Goal: Task Accomplishment & Management: Use online tool/utility

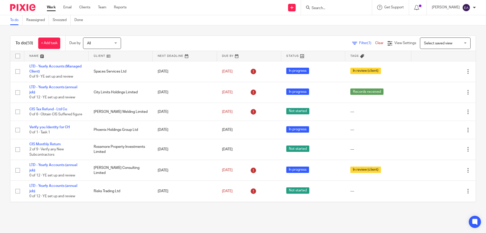
click at [328, 8] on input "Search" at bounding box center [334, 8] width 46 height 5
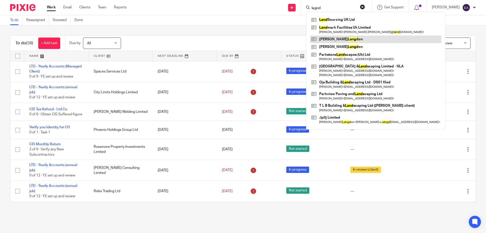
type input "lagnd"
click at [345, 38] on link at bounding box center [376, 39] width 132 height 8
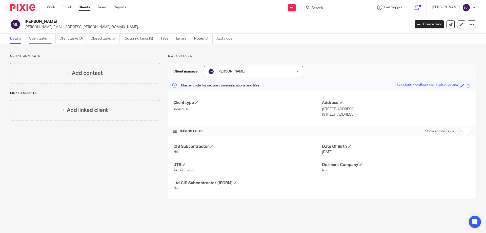
click at [43, 39] on link "Open tasks (1)" at bounding box center [42, 39] width 27 height 10
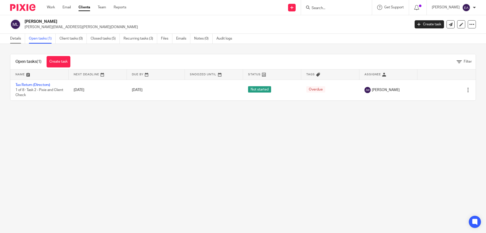
click at [20, 39] on link "Details" at bounding box center [17, 39] width 15 height 10
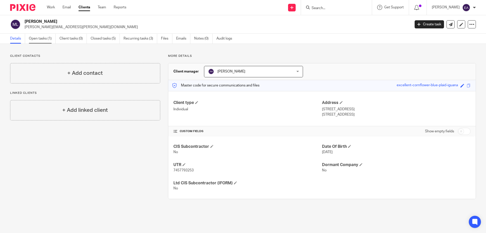
click at [51, 39] on link "Open tasks (1)" at bounding box center [42, 39] width 27 height 10
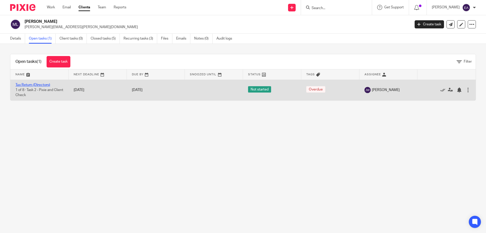
click at [38, 84] on link "Tax Return (Directors)" at bounding box center [32, 85] width 35 height 4
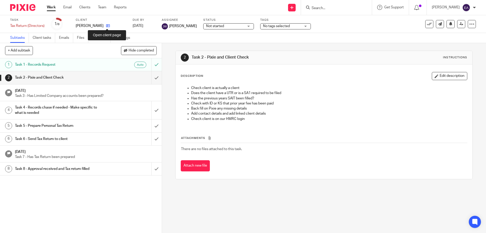
click at [107, 26] on icon at bounding box center [108, 26] width 4 height 4
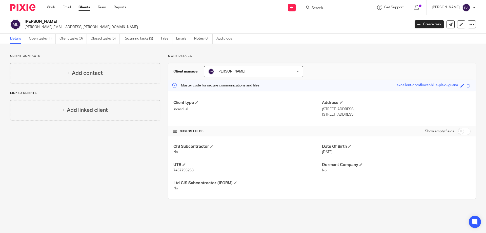
click at [341, 8] on input "Search" at bounding box center [334, 8] width 46 height 5
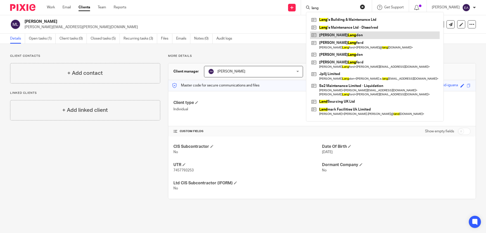
type input "lang"
click at [361, 36] on link at bounding box center [375, 35] width 130 height 8
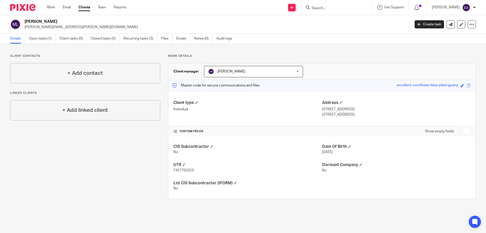
drag, startPoint x: 358, startPoint y: 6, endPoint x: 355, endPoint y: 7, distance: 3.2
click at [357, 6] on input "Search" at bounding box center [334, 8] width 46 height 5
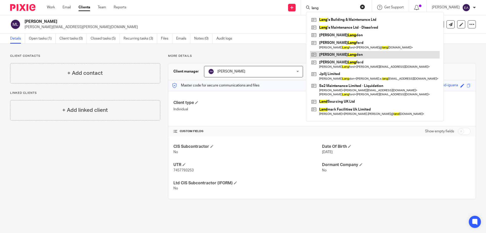
type input "lang"
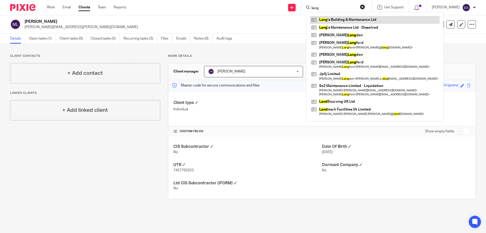
click at [380, 20] on link at bounding box center [375, 20] width 130 height 8
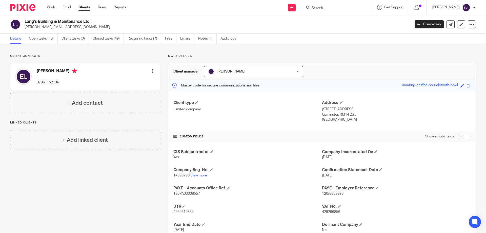
click at [347, 6] on input "Search" at bounding box center [334, 8] width 46 height 5
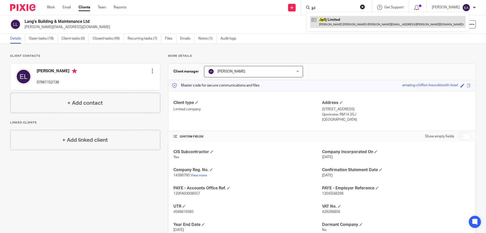
type input "jpl"
click at [351, 25] on link at bounding box center [388, 22] width 156 height 12
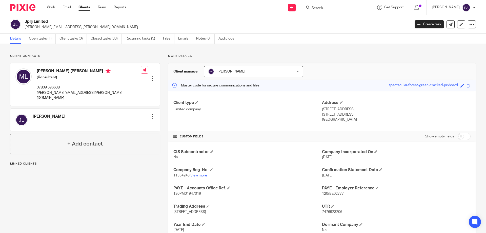
click at [337, 5] on form at bounding box center [338, 7] width 54 height 6
click at [341, 7] on input "Search" at bounding box center [334, 8] width 46 height 5
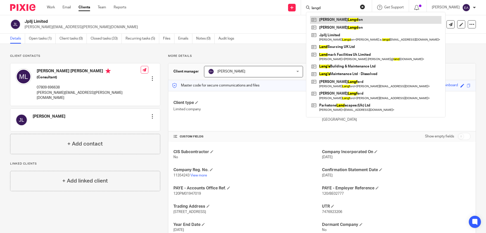
type input "langd"
click at [357, 22] on link at bounding box center [376, 20] width 132 height 8
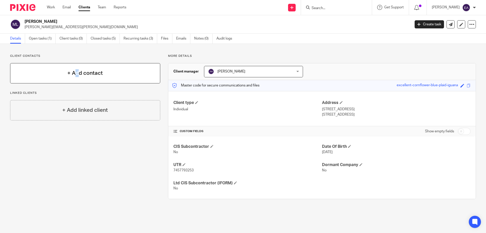
drag, startPoint x: 76, startPoint y: 72, endPoint x: 78, endPoint y: 76, distance: 4.2
click at [78, 76] on h4 "+ Add contact" at bounding box center [84, 73] width 35 height 8
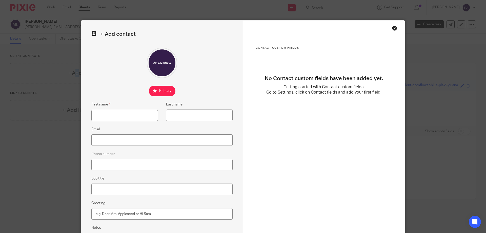
scroll to position [51, 0]
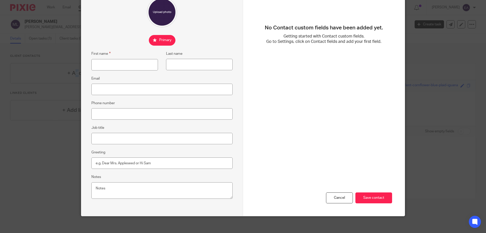
click at [342, 197] on div "Cancel" at bounding box center [339, 197] width 27 height 11
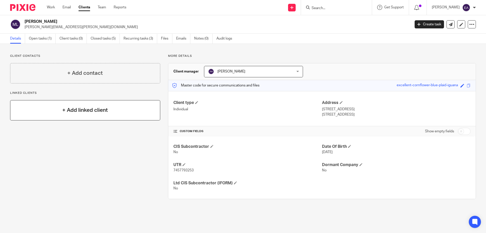
click at [96, 110] on h4 "+ Add linked client" at bounding box center [85, 110] width 46 height 8
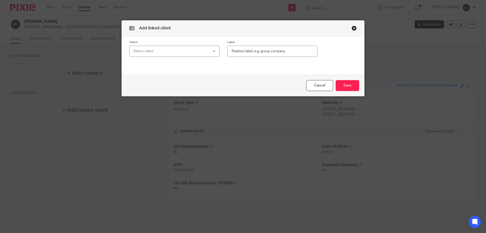
click at [353, 28] on button "button" at bounding box center [354, 28] width 5 height 5
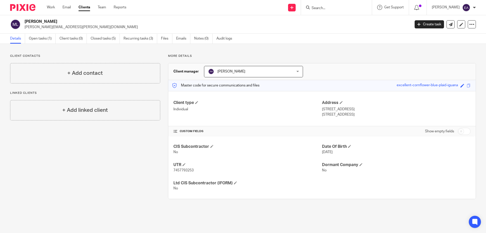
click at [351, 9] on input "Search" at bounding box center [334, 8] width 46 height 5
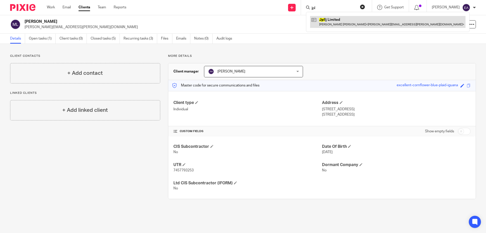
type input "jpl"
click at [343, 24] on link at bounding box center [388, 22] width 156 height 12
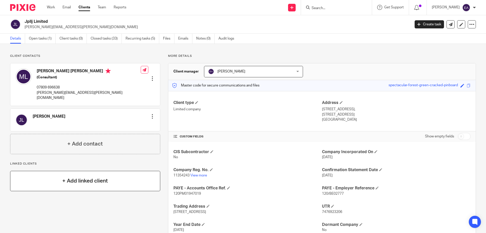
click at [85, 177] on h4 "+ Add linked client" at bounding box center [85, 181] width 46 height 8
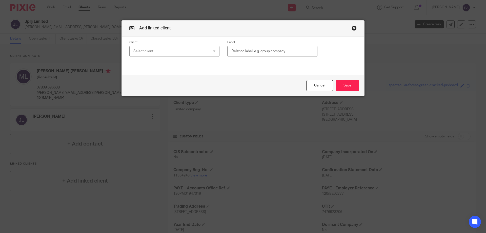
click at [214, 52] on div "Select client" at bounding box center [174, 51] width 90 height 11
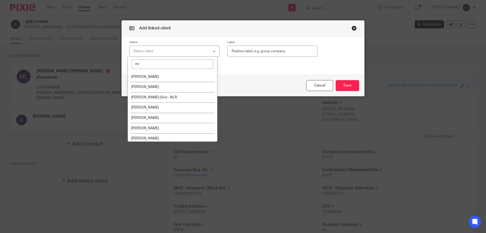
type input "m"
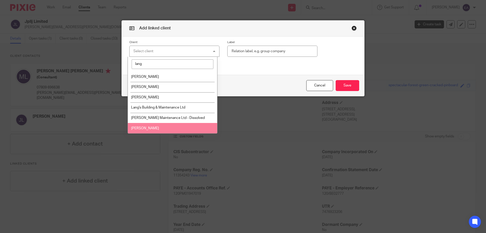
type input "lang"
click at [163, 126] on li "[PERSON_NAME]" at bounding box center [173, 128] width 90 height 10
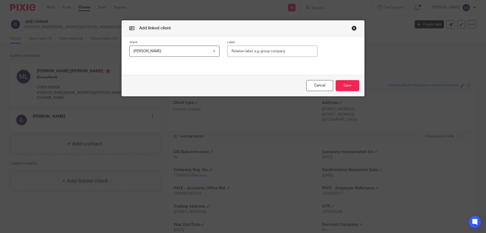
click at [284, 54] on input "text" at bounding box center [273, 51] width 90 height 11
type input "Director"
click at [343, 82] on button "Save" at bounding box center [348, 85] width 24 height 11
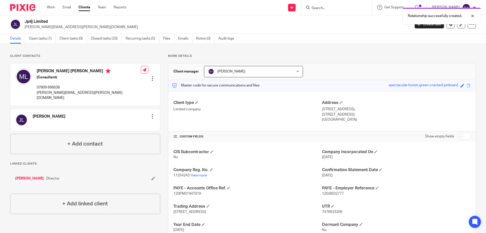
click at [24, 171] on div "Michael Langdon Director" at bounding box center [85, 178] width 150 height 15
click at [23, 176] on link "[PERSON_NAME]" at bounding box center [29, 178] width 29 height 5
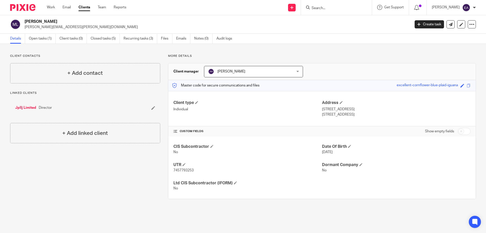
click at [27, 109] on link "Jpllj Limited" at bounding box center [25, 107] width 21 height 5
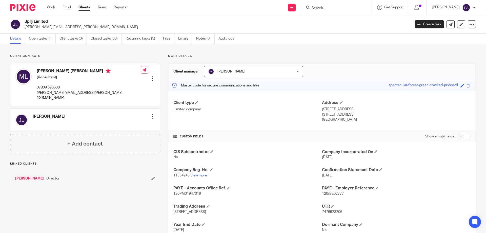
click at [197, 177] on p "11354243 View more" at bounding box center [248, 175] width 149 height 5
click at [198, 176] on link "View more" at bounding box center [199, 176] width 17 height 4
click at [340, 10] on input "Search" at bounding box center [334, 8] width 46 height 5
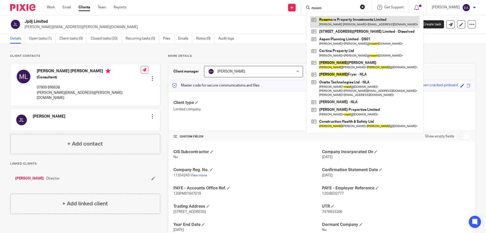
type input "rossm"
click at [351, 19] on link at bounding box center [364, 22] width 109 height 12
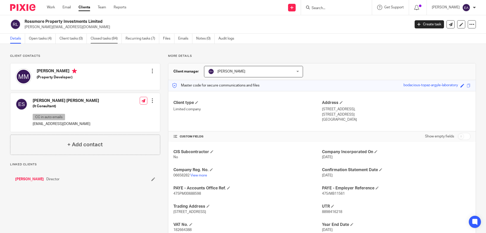
click at [101, 39] on link "Closed tasks (84)" at bounding box center [106, 39] width 31 height 10
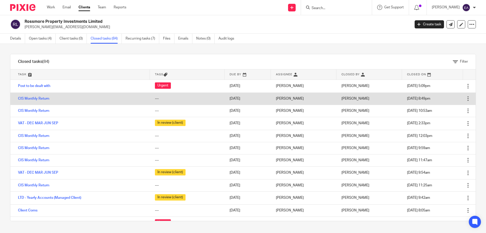
click at [466, 97] on div at bounding box center [468, 98] width 5 height 5
click at [281, 99] on td "[PERSON_NAME]" at bounding box center [304, 98] width 66 height 12
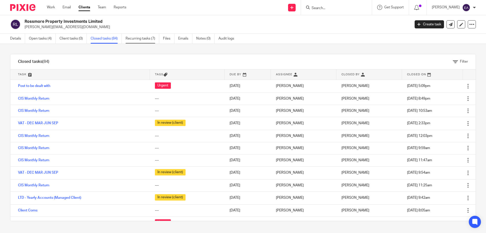
click at [141, 39] on link "Recurring tasks (7)" at bounding box center [143, 39] width 34 height 10
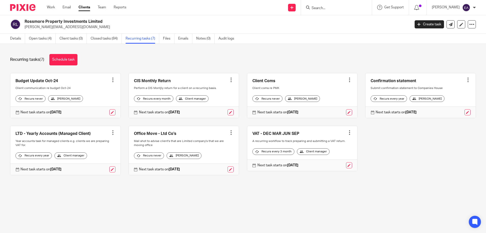
click at [336, 5] on form at bounding box center [338, 7] width 54 height 6
click at [336, 8] on input "Search" at bounding box center [334, 8] width 46 height 5
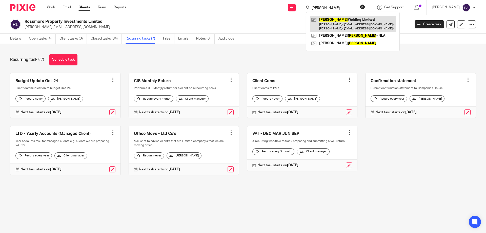
type input "moore's"
click at [356, 23] on link at bounding box center [353, 24] width 86 height 16
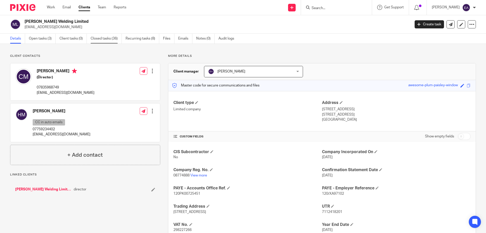
click at [114, 39] on link "Closed tasks (36)" at bounding box center [106, 39] width 31 height 10
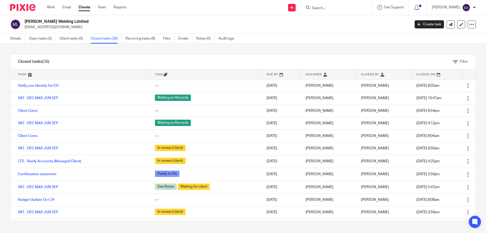
click at [86, 8] on link "Clients" at bounding box center [85, 7] width 12 height 5
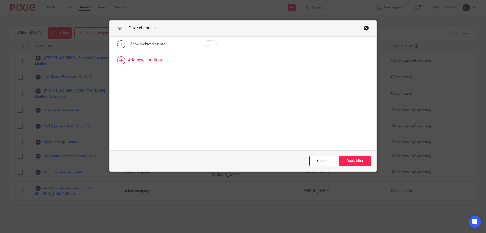
click at [123, 62] on link at bounding box center [243, 60] width 267 height 16
click at [188, 62] on div "Field" at bounding box center [163, 61] width 66 height 11
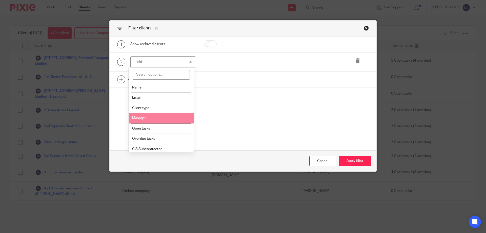
click at [149, 117] on li "Manager" at bounding box center [161, 118] width 65 height 10
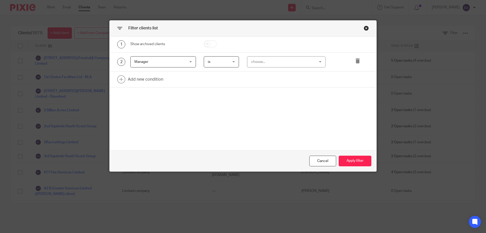
click at [234, 62] on div "is is" at bounding box center [221, 61] width 35 height 11
click at [321, 63] on div "choose..." at bounding box center [286, 61] width 79 height 11
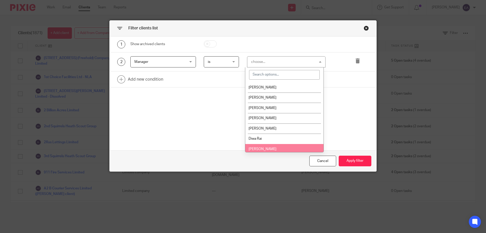
click at [266, 148] on li "[PERSON_NAME]" at bounding box center [285, 149] width 78 height 10
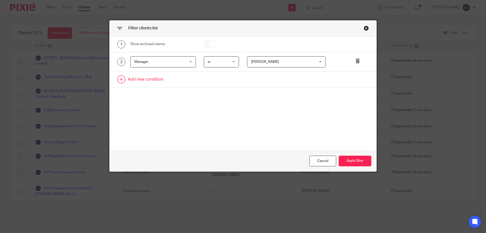
click at [147, 80] on link at bounding box center [243, 79] width 267 height 16
click at [189, 82] on div "Field" at bounding box center [163, 80] width 66 height 11
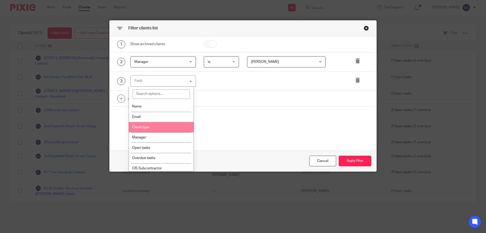
click at [152, 128] on li "Client type" at bounding box center [161, 127] width 65 height 10
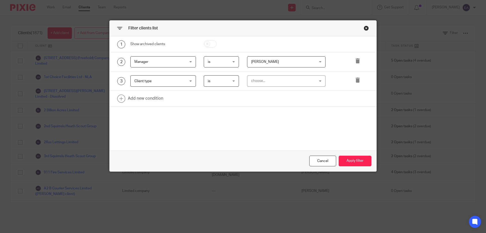
click at [319, 82] on div "choose..." at bounding box center [286, 80] width 79 height 11
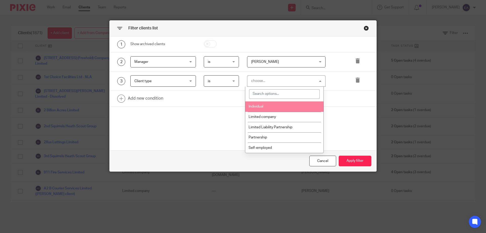
click at [188, 81] on div "Client type Client type" at bounding box center [163, 80] width 66 height 11
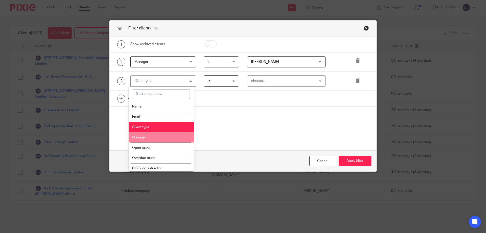
scroll to position [25, 0]
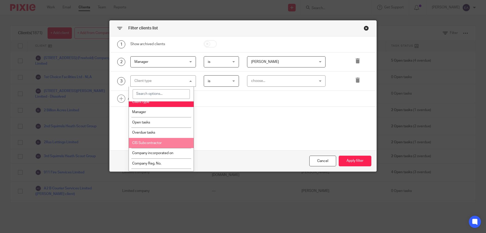
click at [157, 144] on span "CIS Subcontractor" at bounding box center [147, 143] width 30 height 4
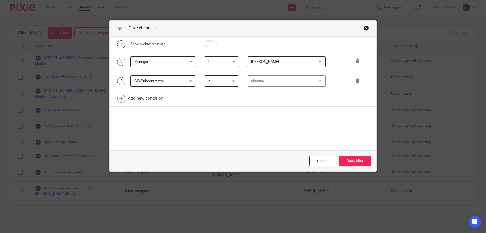
click at [318, 80] on div "choose..." at bounding box center [286, 80] width 79 height 11
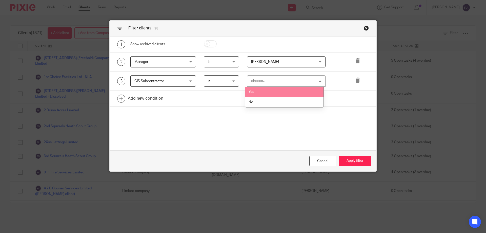
click at [282, 89] on li "Yes" at bounding box center [285, 92] width 78 height 10
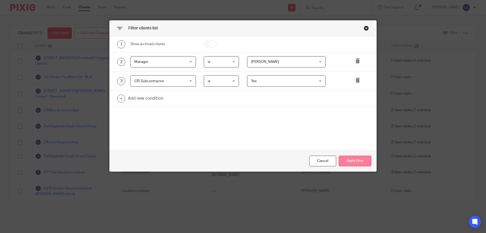
click at [356, 162] on button "Apply filter" at bounding box center [355, 161] width 33 height 11
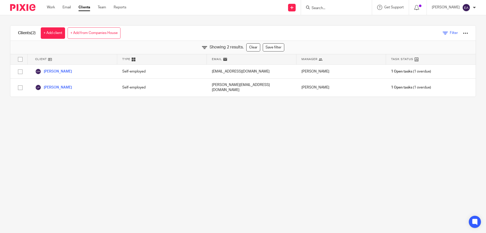
click at [443, 32] on icon at bounding box center [445, 33] width 5 height 5
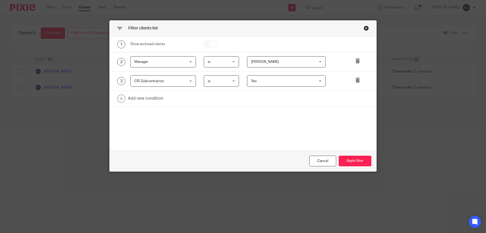
click at [192, 81] on div "CIS Subcontractor CIS Subcontractor" at bounding box center [163, 80] width 66 height 11
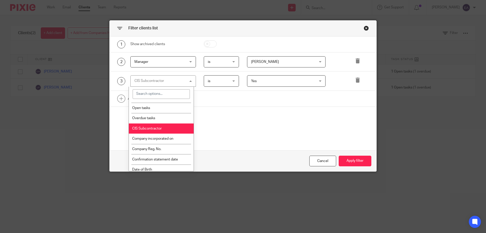
scroll to position [0, 0]
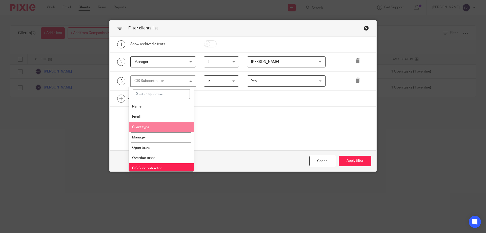
click at [160, 128] on li "Client type" at bounding box center [161, 127] width 65 height 10
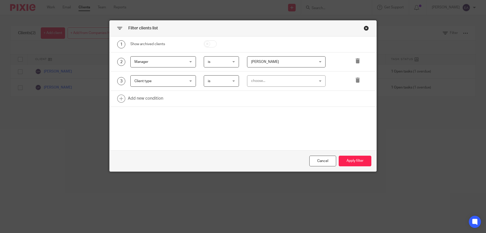
click at [322, 81] on div "choose..." at bounding box center [286, 80] width 79 height 11
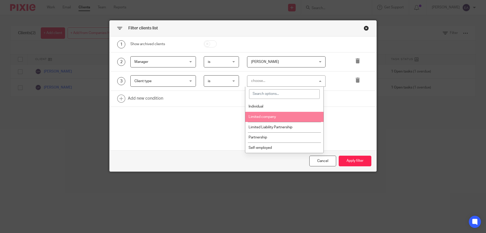
click at [275, 118] on span "Limited company" at bounding box center [262, 117] width 27 height 4
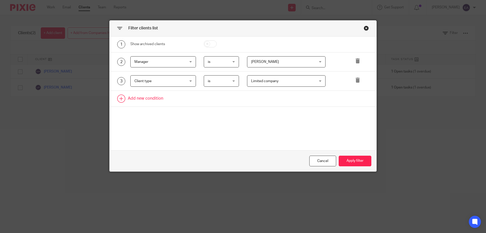
click at [121, 100] on link at bounding box center [243, 99] width 267 height 16
click at [188, 100] on div "Field" at bounding box center [163, 100] width 66 height 11
drag, startPoint x: 270, startPoint y: 120, endPoint x: 292, endPoint y: 99, distance: 30.1
click at [271, 119] on link at bounding box center [243, 118] width 267 height 16
click at [353, 159] on button "Apply filter" at bounding box center [355, 161] width 33 height 11
